Goal: Task Accomplishment & Management: Complete application form

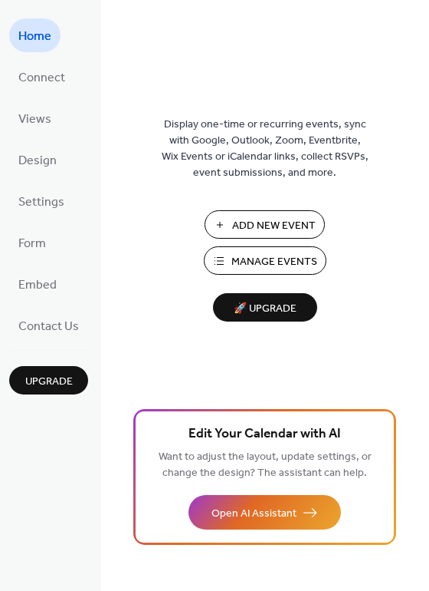
click at [311, 261] on span "Manage Events" at bounding box center [275, 262] width 86 height 16
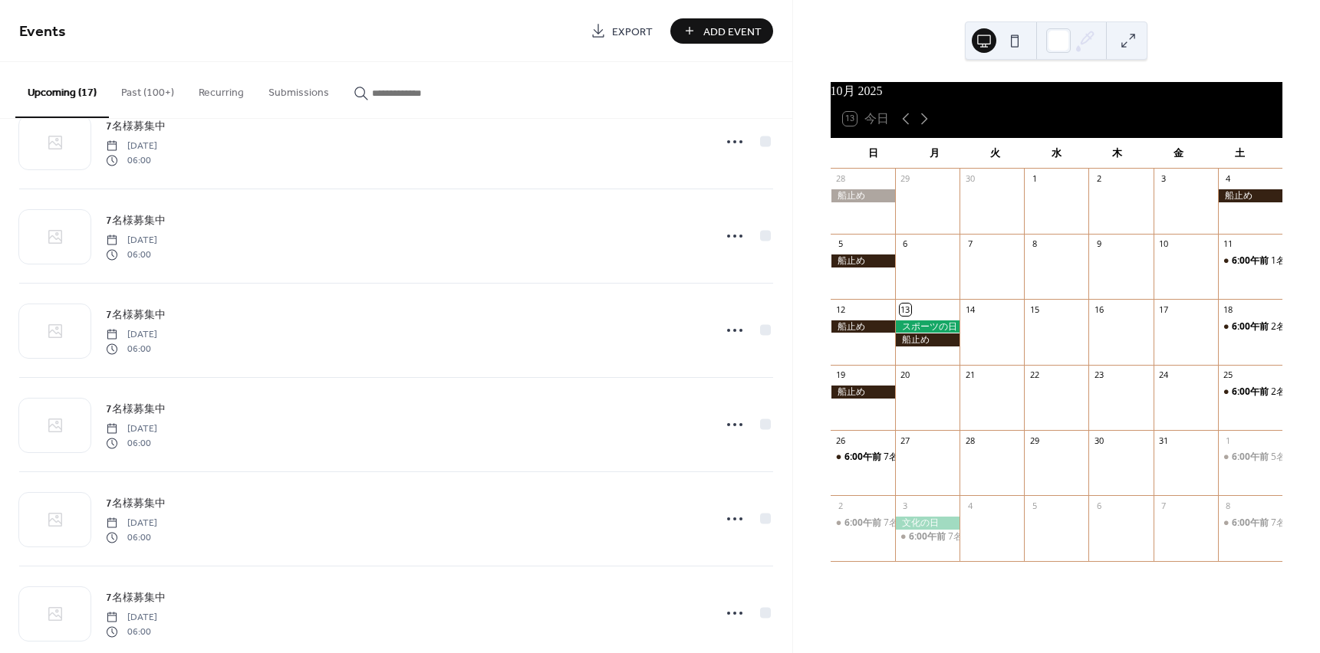
scroll to position [614, 0]
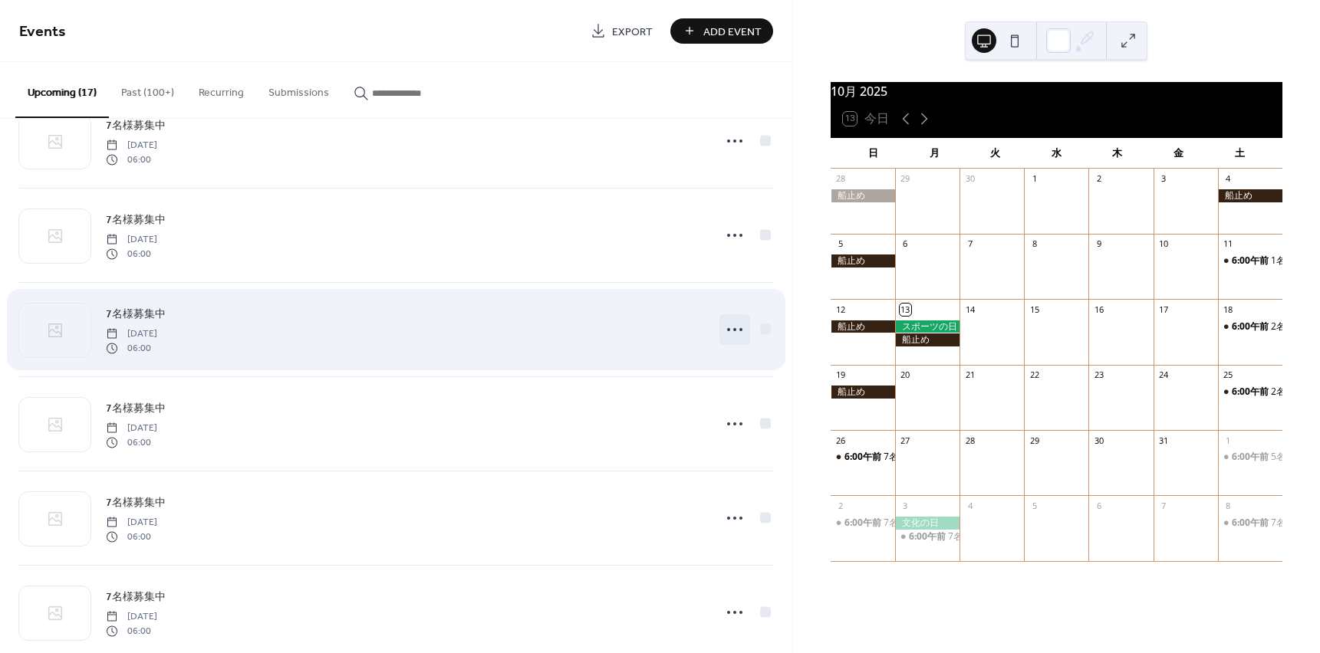
click at [725, 331] on icon at bounding box center [734, 330] width 25 height 25
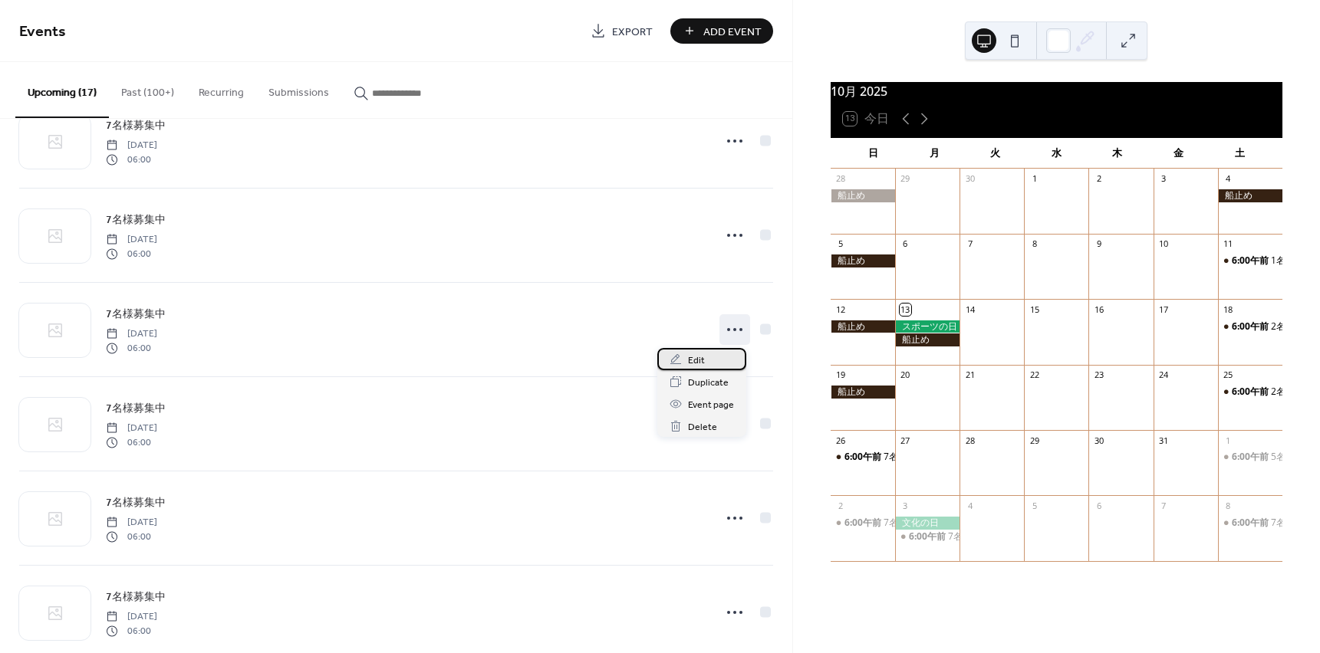
click at [683, 357] on div "Edit" at bounding box center [701, 359] width 89 height 22
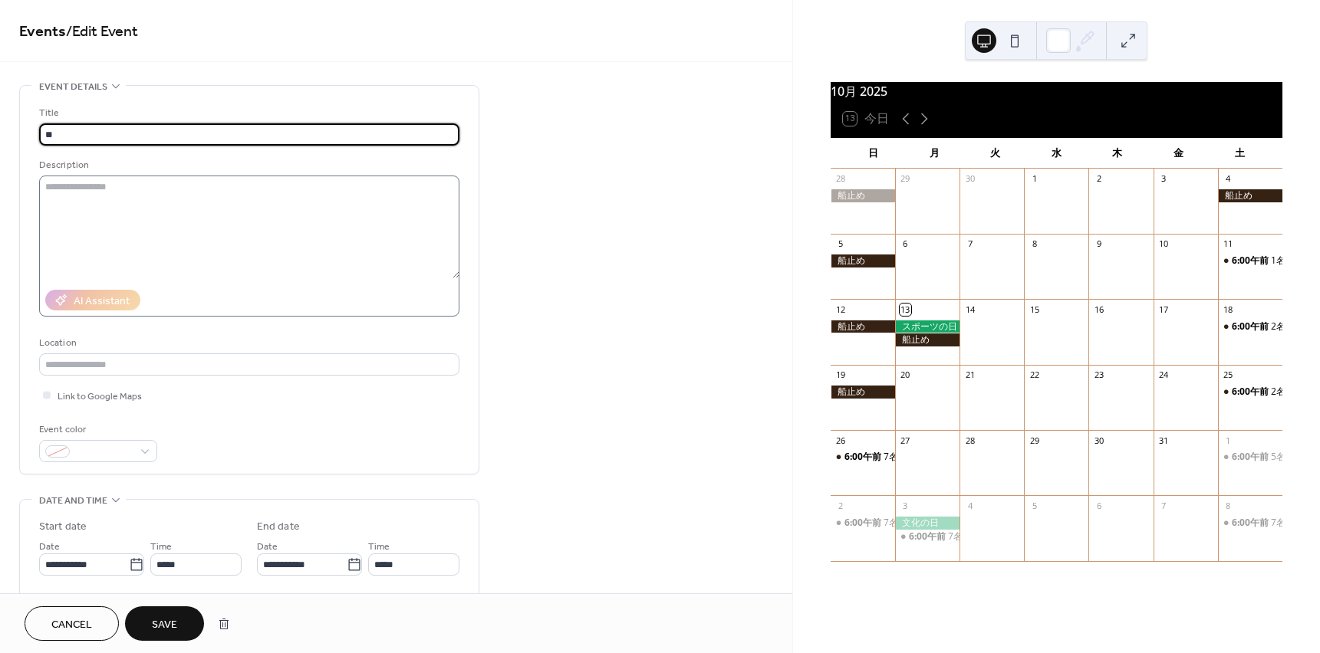
type input "*"
type input "*****"
click at [177, 630] on span "Save" at bounding box center [164, 625] width 25 height 16
